Goal: Information Seeking & Learning: Learn about a topic

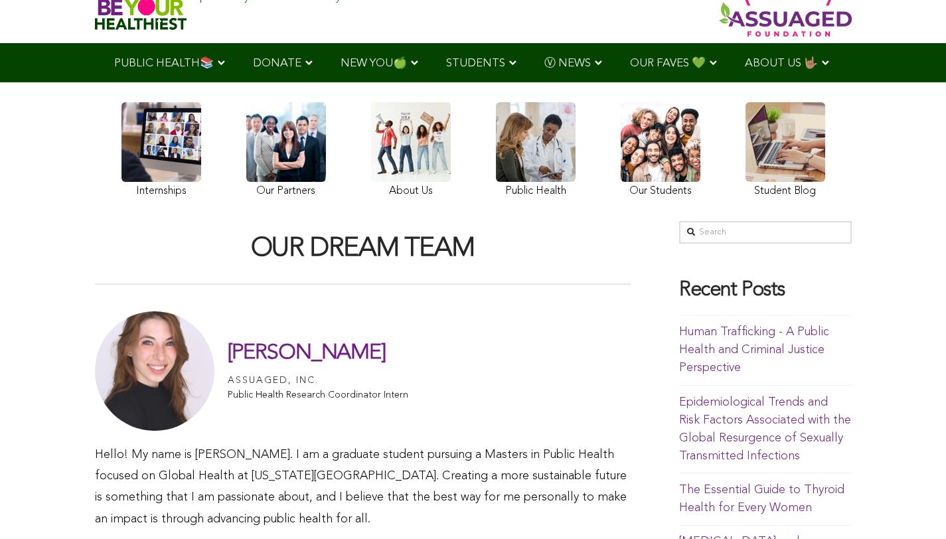
scroll to position [98, 0]
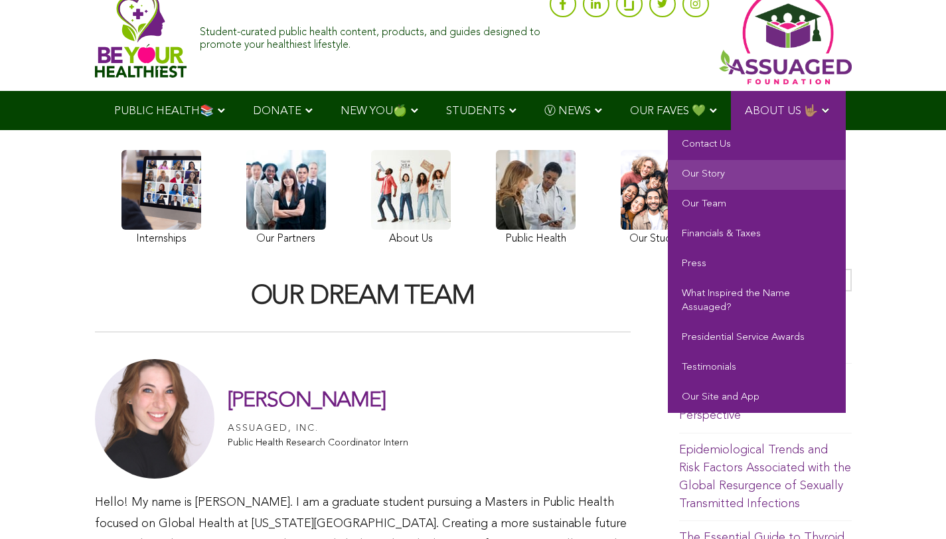
click at [720, 178] on link "Our Story" at bounding box center [757, 175] width 178 height 30
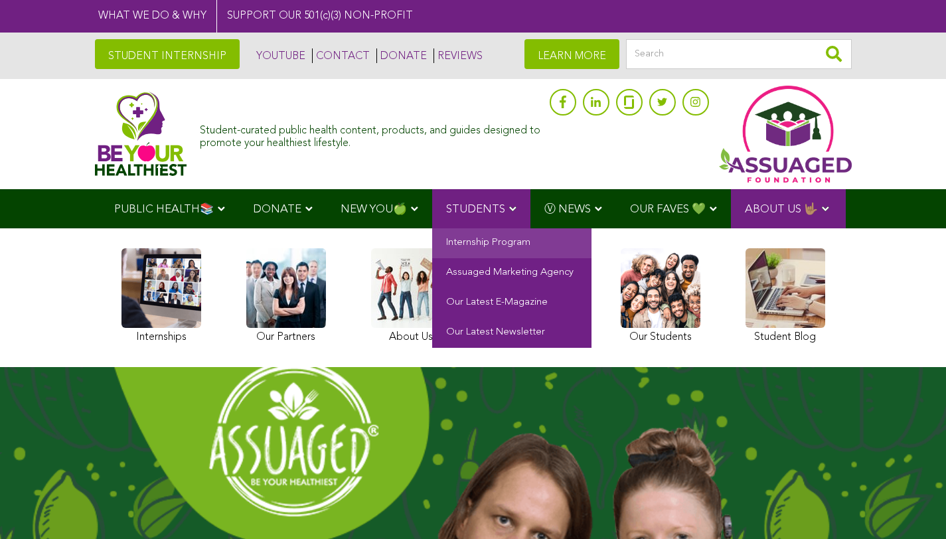
click at [454, 246] on link "Internship Program" at bounding box center [511, 243] width 159 height 30
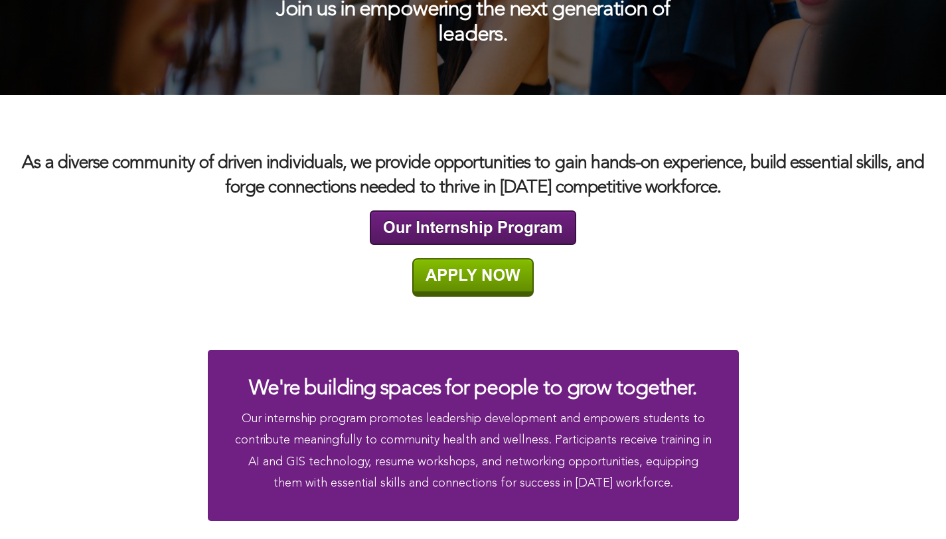
scroll to position [2334, 0]
